Goal: Find specific page/section: Find specific page/section

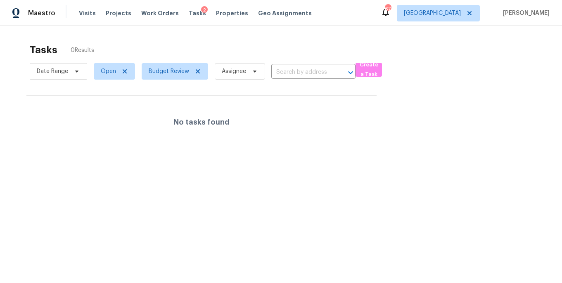
scroll to position [26, 0]
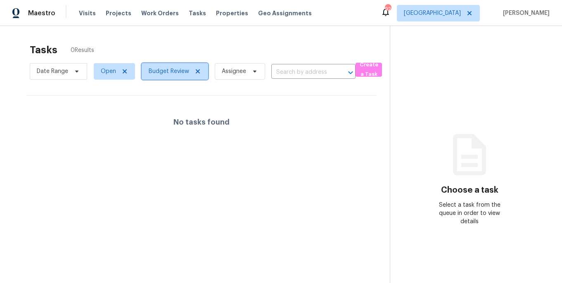
click at [197, 70] on icon at bounding box center [197, 71] width 7 height 7
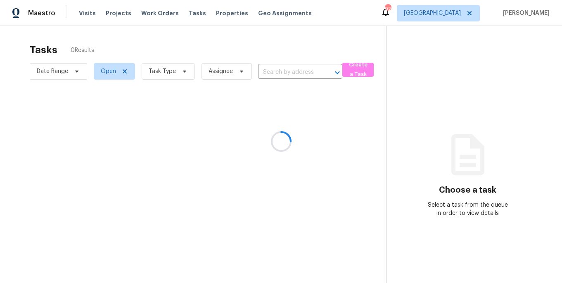
click at [158, 73] on div at bounding box center [281, 141] width 562 height 283
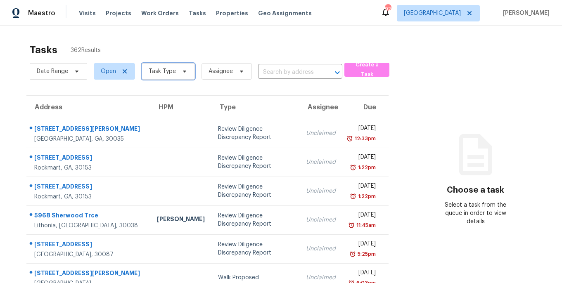
click at [165, 69] on span "Task Type" at bounding box center [162, 71] width 27 height 8
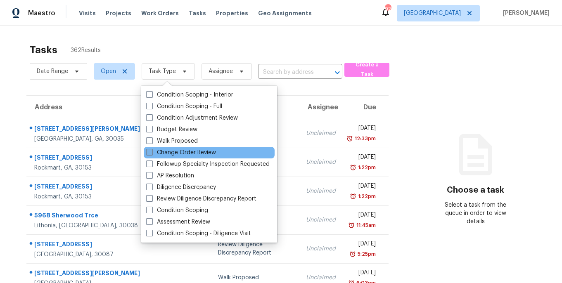
click at [172, 156] on label "Change Order Review" at bounding box center [181, 153] width 70 height 8
click at [151, 154] on input "Change Order Review" at bounding box center [148, 151] width 5 height 5
checkbox input "true"
